Goal: Task Accomplishment & Management: Complete application form

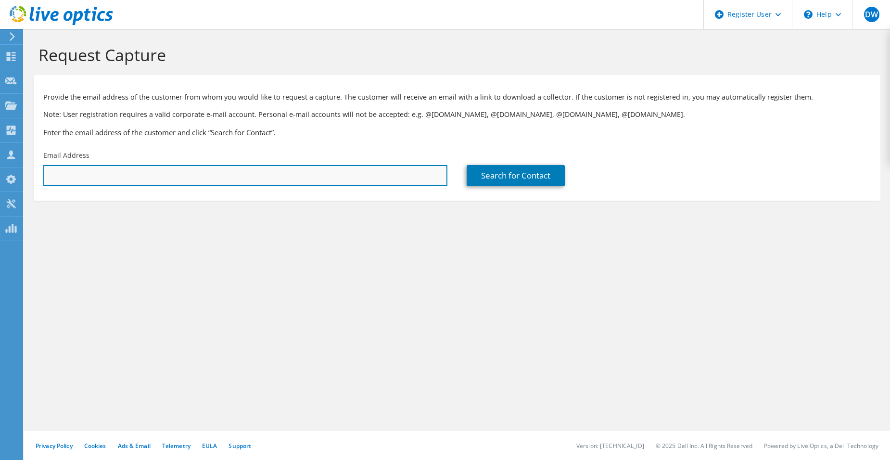
paste input "[EMAIL_ADDRESS][DOMAIN_NAME]"
type input "[EMAIL_ADDRESS][DOMAIN_NAME]"
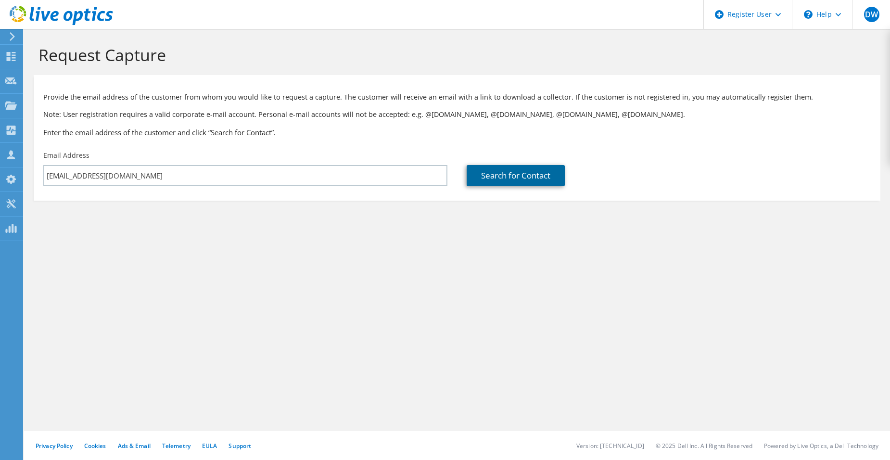
click at [541, 173] on link "Search for Contact" at bounding box center [516, 175] width 98 height 21
type input "STRAKE [DEMOGRAPHIC_DATA] COLLEGE PREP SCH"
type input "[PERSON_NAME]"
type input "[GEOGRAPHIC_DATA]"
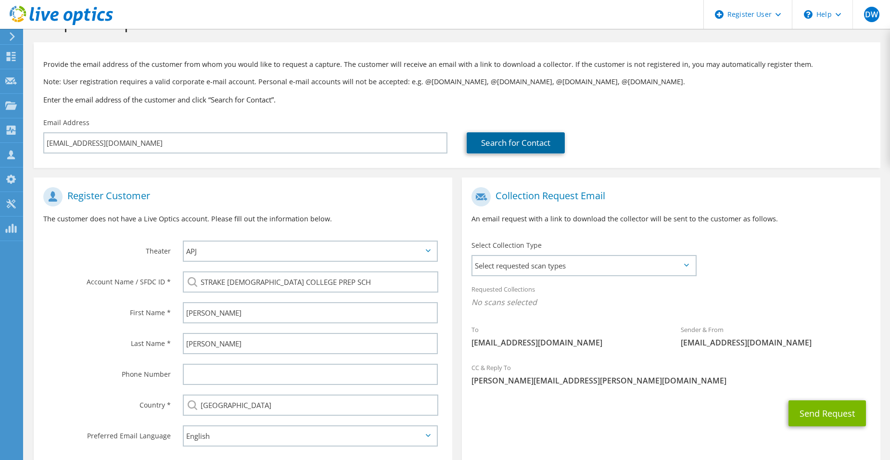
scroll to position [48, 0]
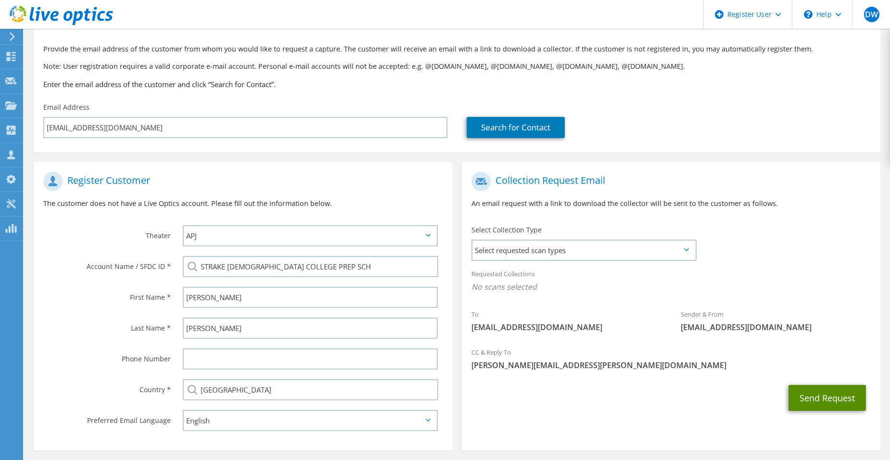
click at [833, 399] on button "Send Request" at bounding box center [827, 398] width 77 height 26
